Goal: Task Accomplishment & Management: Use online tool/utility

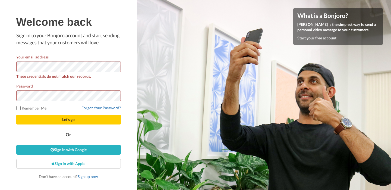
click at [16, 114] on button "Let's go" at bounding box center [68, 119] width 104 height 10
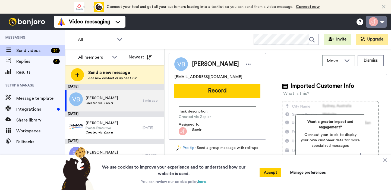
click at [382, 22] on button at bounding box center [376, 22] width 21 height 12
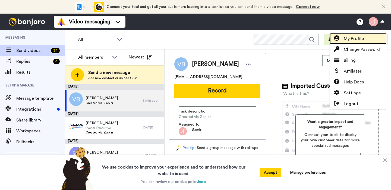
click at [350, 39] on span "My Profile" at bounding box center [353, 38] width 20 height 7
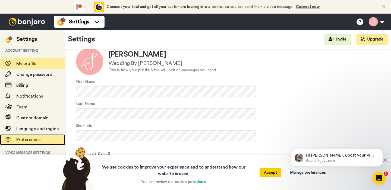
click at [26, 140] on span "Preferences" at bounding box center [28, 139] width 24 height 4
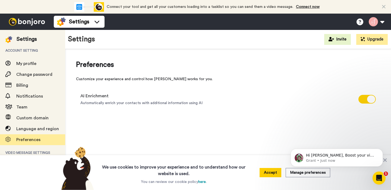
click at [41, 23] on img at bounding box center [27, 22] width 41 height 8
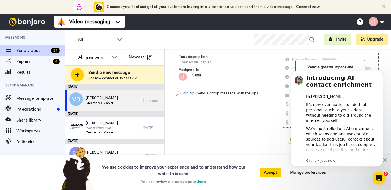
scroll to position [75, 0]
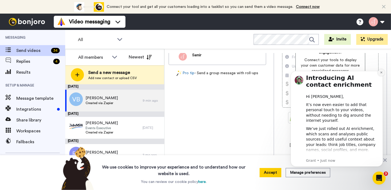
click at [382, 72] on icon "Dismiss notification" at bounding box center [380, 72] width 3 height 3
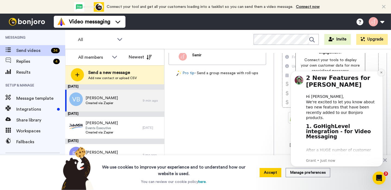
click at [381, 72] on icon "Dismiss notification" at bounding box center [380, 72] width 3 height 3
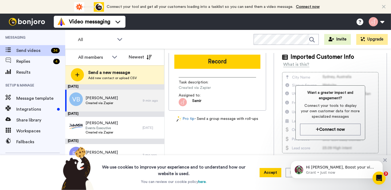
scroll to position [0, 0]
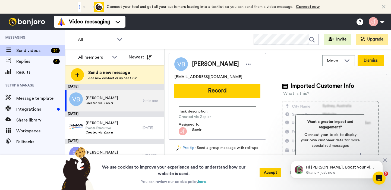
click at [365, 61] on button "Dismiss" at bounding box center [370, 60] width 26 height 11
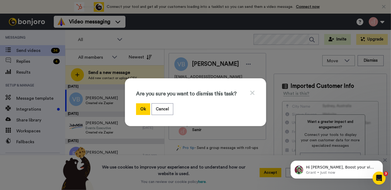
click at [250, 92] on icon at bounding box center [252, 93] width 4 height 4
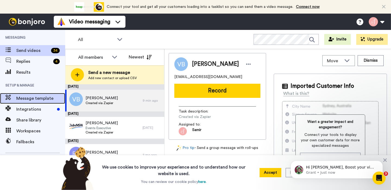
click at [34, 98] on span "Message template" at bounding box center [40, 98] width 49 height 7
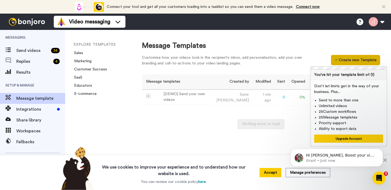
click at [359, 59] on button "Create new Template" at bounding box center [355, 60] width 49 height 10
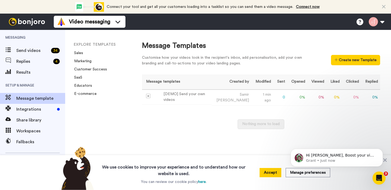
click at [326, 43] on div "Message Templates" at bounding box center [261, 46] width 238 height 10
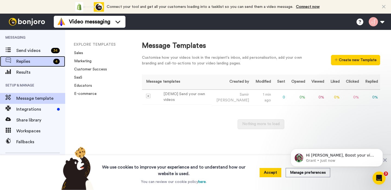
click at [36, 64] on span "Replies" at bounding box center [33, 61] width 35 height 7
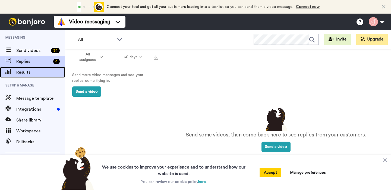
click at [25, 73] on span "Results" at bounding box center [40, 72] width 49 height 7
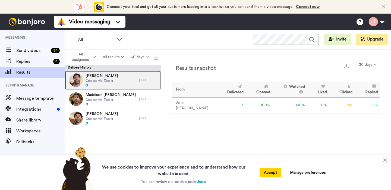
click at [118, 77] on div "Emma Barlow Created via Zapier" at bounding box center [102, 80] width 74 height 19
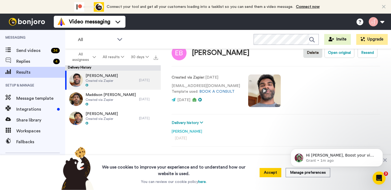
scroll to position [22, 0]
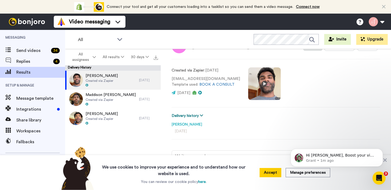
click at [202, 114] on icon at bounding box center [201, 115] width 3 height 4
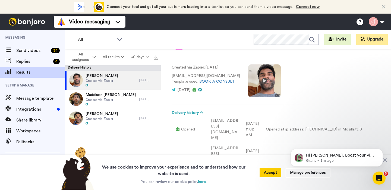
scroll to position [17, 0]
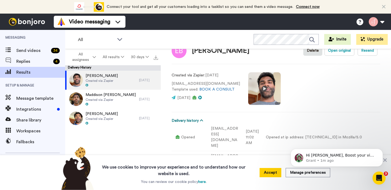
click at [200, 119] on icon at bounding box center [201, 120] width 3 height 4
type textarea "x"
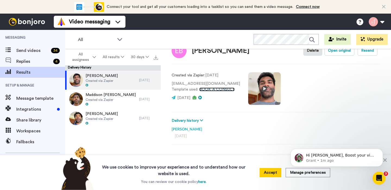
click at [199, 89] on link "BOOK A CONSULT" at bounding box center [216, 89] width 35 height 4
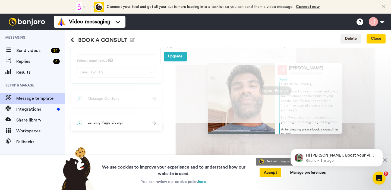
scroll to position [67, 0]
drag, startPoint x: 334, startPoint y: 105, endPoint x: 335, endPoint y: 117, distance: 11.7
click at [334, 116] on div "Upgrade to use Next Gen templates - available on the Pro plan Upgrade" at bounding box center [227, 52] width 325 height 142
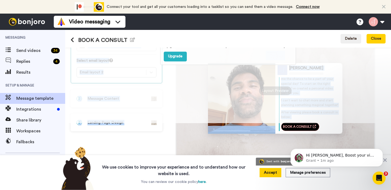
drag, startPoint x: 316, startPoint y: 126, endPoint x: 299, endPoint y: 111, distance: 22.5
click at [289, 102] on div "Upgrade to use Next Gen templates - available on the Pro plan Upgrade 1 Message…" at bounding box center [227, 118] width 325 height 142
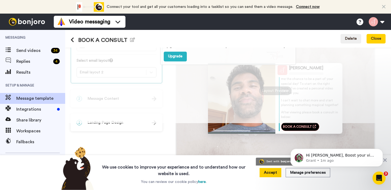
click at [327, 128] on div "BOOK A CONSULT" at bounding box center [310, 126] width 58 height 9
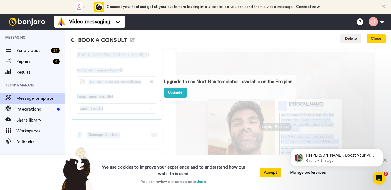
drag, startPoint x: 321, startPoint y: 126, endPoint x: 293, endPoint y: 119, distance: 28.0
click at [293, 119] on div "Upgrade to use Next Gen templates - available on the Pro plan Upgrade 1 Message…" at bounding box center [227, 118] width 325 height 142
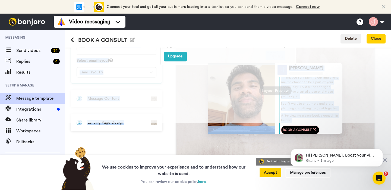
scroll to position [0, 0]
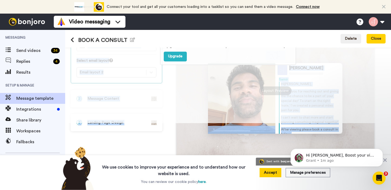
copy div "Loremip 9 Dolorsi Ametc Adip elit@seddoeiusmodte.inc Utl etdo magnaal enim _ad-…"
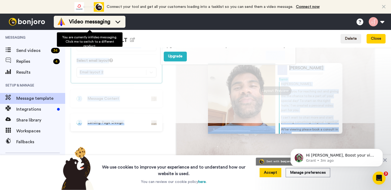
click at [120, 21] on icon at bounding box center [117, 22] width 5 height 3
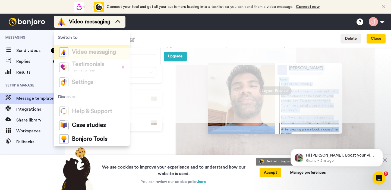
click at [120, 21] on icon at bounding box center [117, 21] width 9 height 5
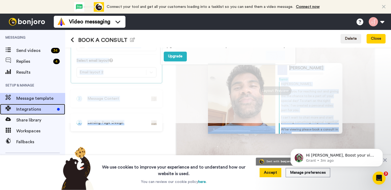
click at [37, 109] on span "Integrations" at bounding box center [35, 109] width 39 height 7
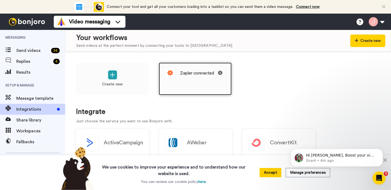
click at [179, 73] on div "Zapier connected" at bounding box center [194, 72] width 61 height 11
